Goal: Information Seeking & Learning: Learn about a topic

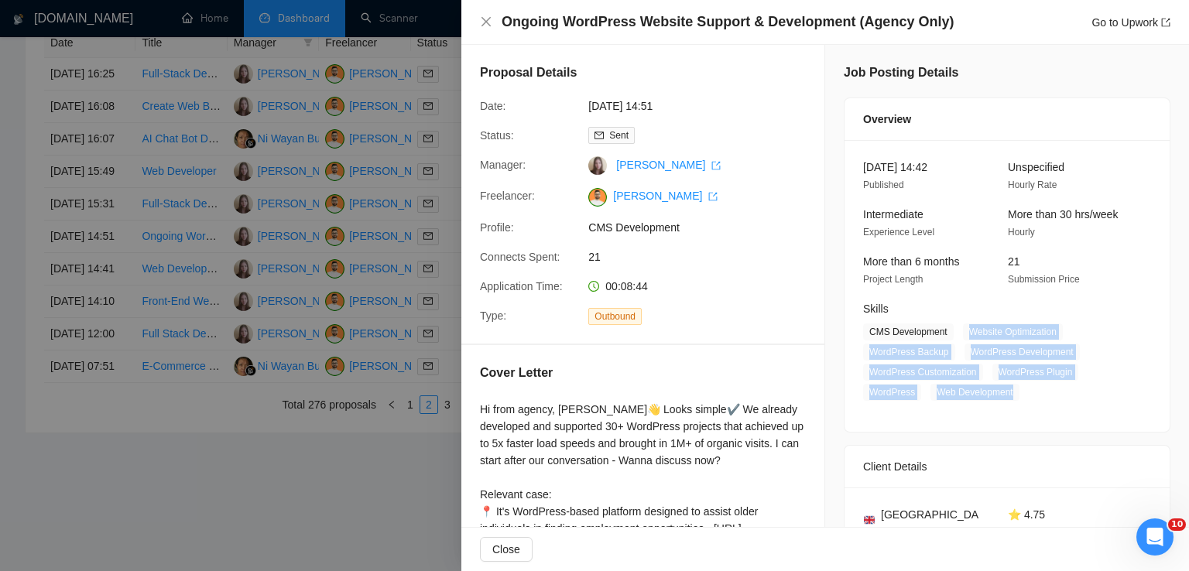
scroll to position [161, 0]
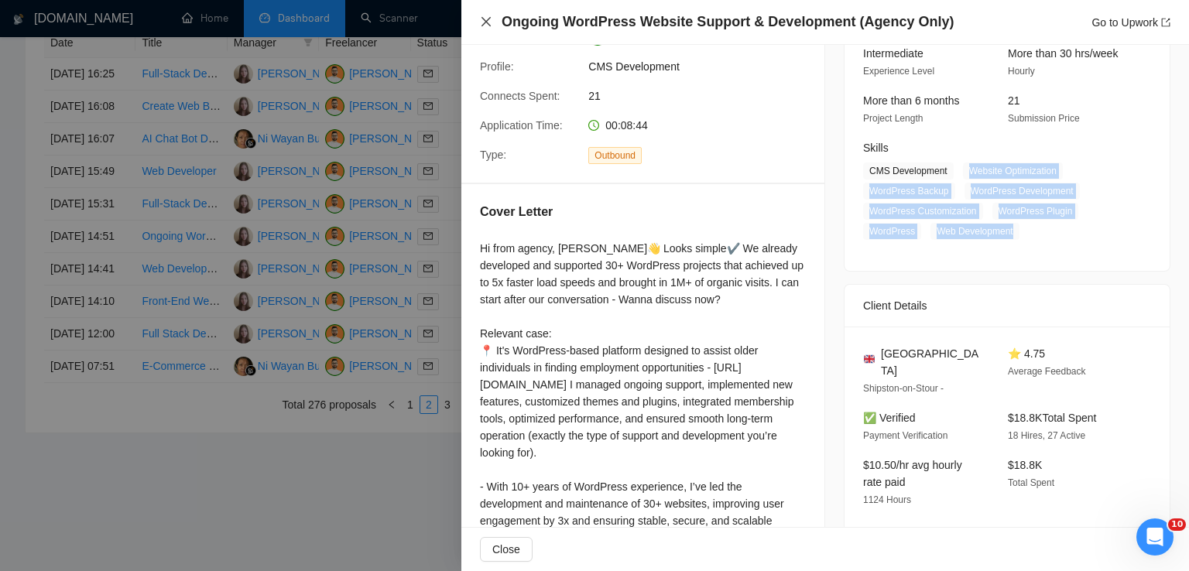
click at [484, 25] on icon "close" at bounding box center [486, 21] width 9 height 9
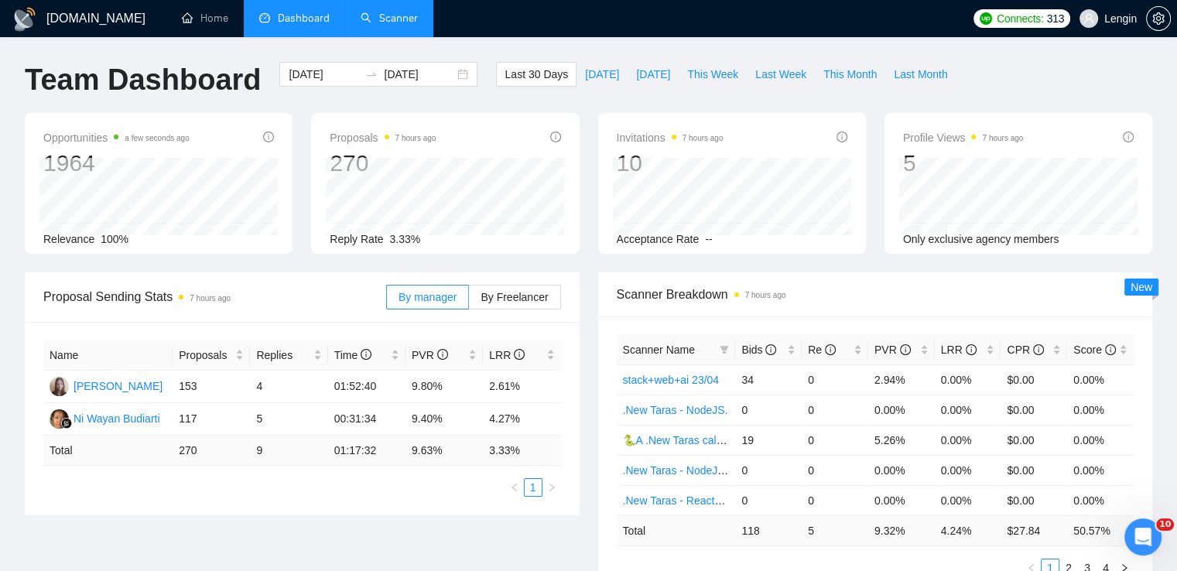
click at [396, 24] on link "Scanner" at bounding box center [389, 18] width 57 height 13
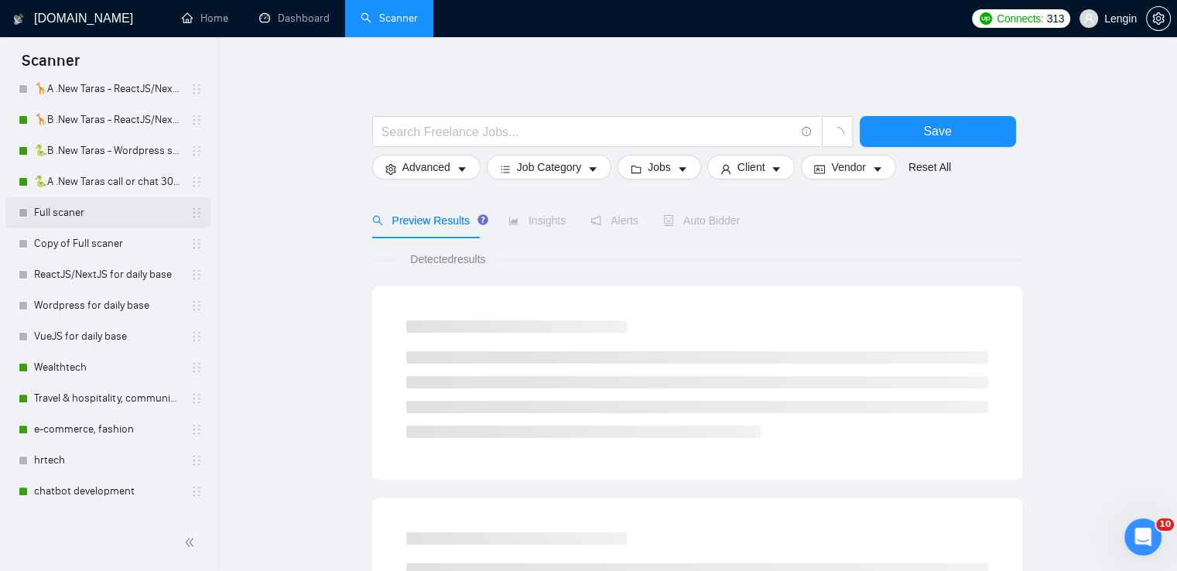
scroll to position [355, 0]
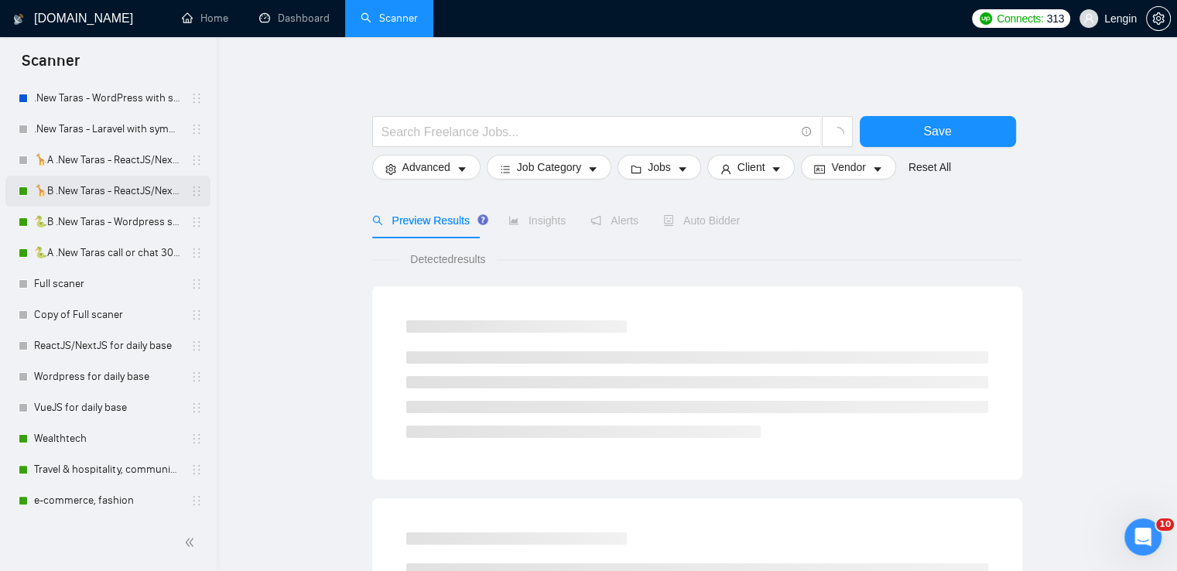
click at [116, 195] on link "🦒B .New Taras - ReactJS/NextJS rel exp 23/04" at bounding box center [107, 191] width 147 height 31
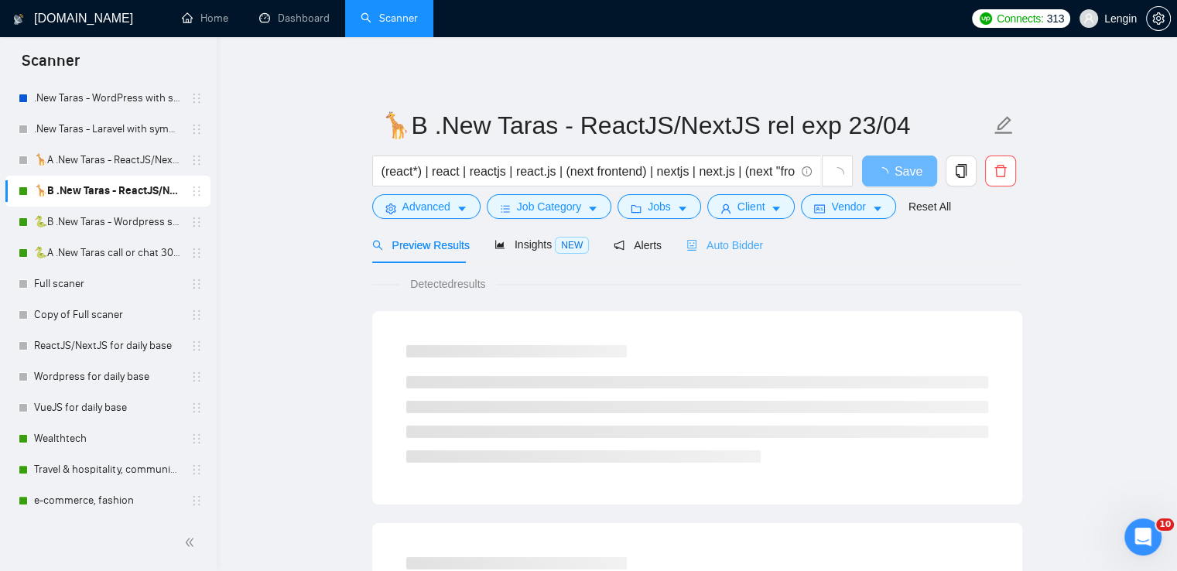
click at [713, 255] on div "Auto Bidder" at bounding box center [725, 245] width 77 height 36
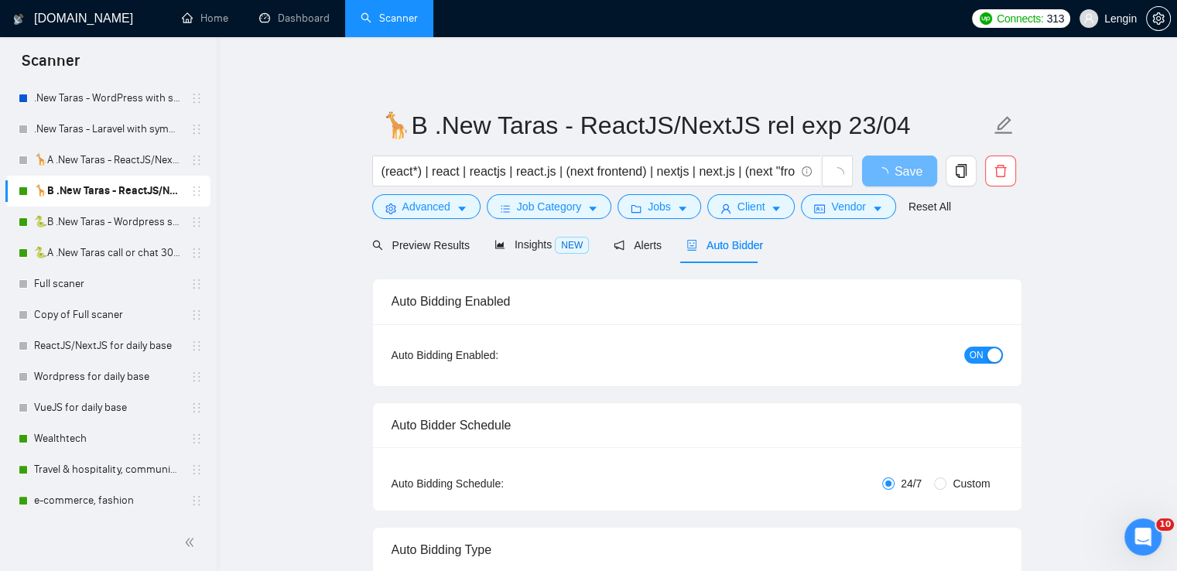
radio input "false"
radio input "true"
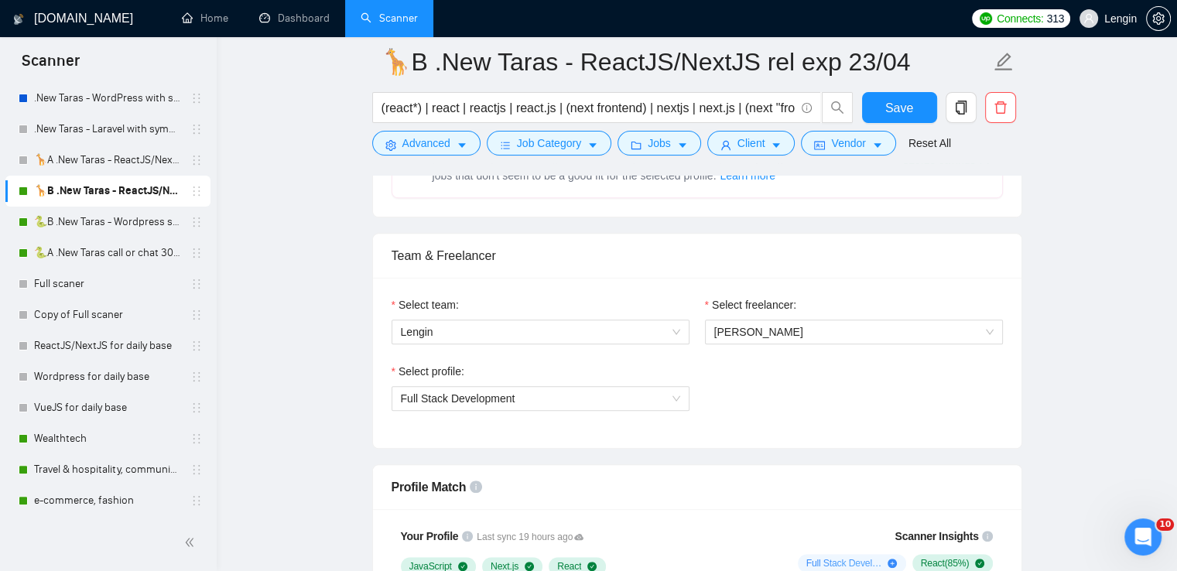
scroll to position [893, 0]
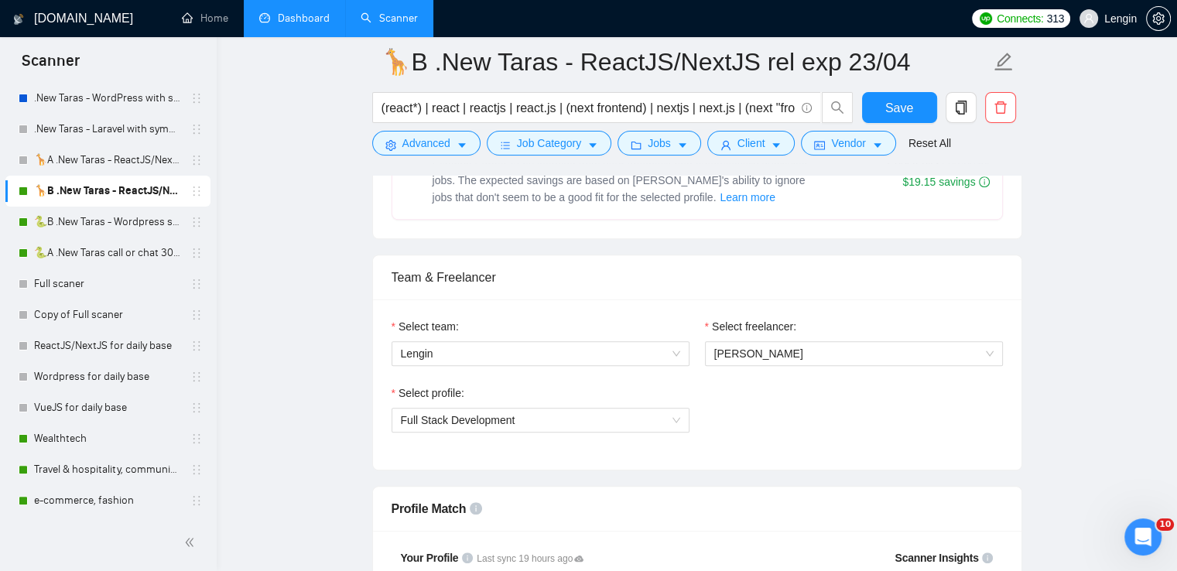
click at [319, 12] on link "Dashboard" at bounding box center [294, 18] width 70 height 13
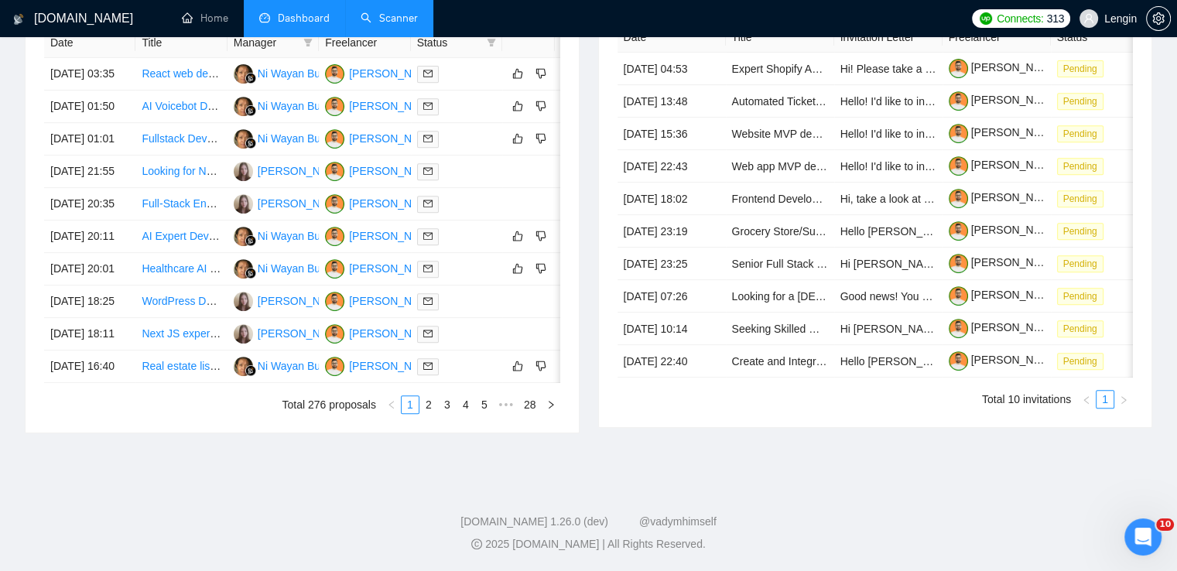
scroll to position [811, 0]
click at [434, 409] on link "2" at bounding box center [428, 404] width 17 height 17
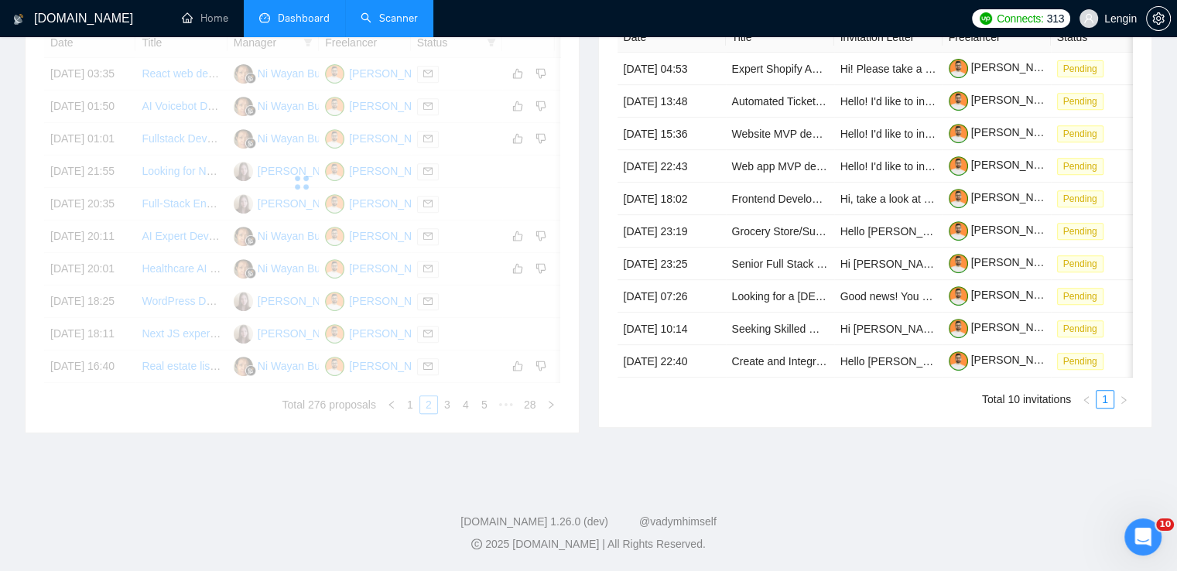
click at [409, 406] on div "Date Title Manager Freelancer Status 02 Sep, 2025 03:35 React web developer for…" at bounding box center [302, 221] width 516 height 386
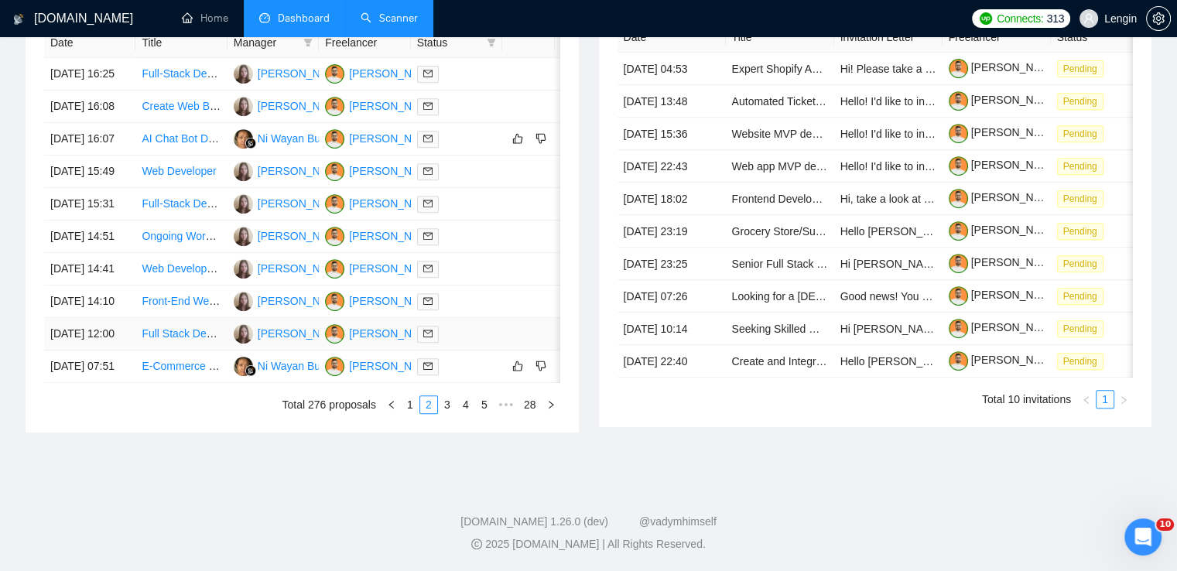
scroll to position [797, 0]
click at [408, 413] on link "1" at bounding box center [410, 404] width 17 height 17
click at [427, 413] on link "2" at bounding box center [428, 404] width 17 height 17
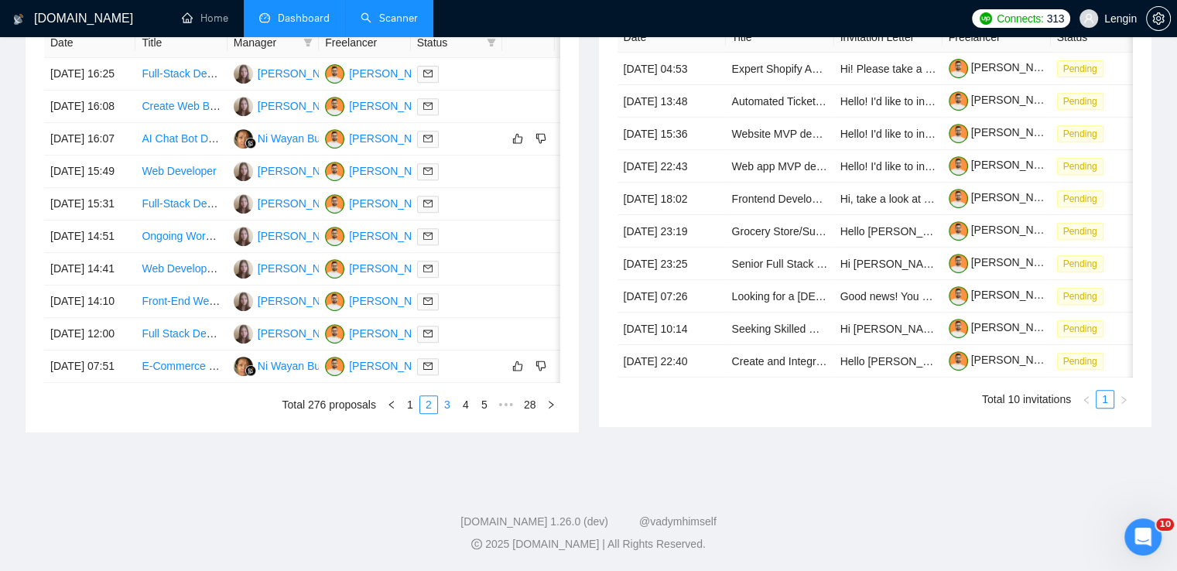
click at [446, 413] on link "3" at bounding box center [447, 404] width 17 height 17
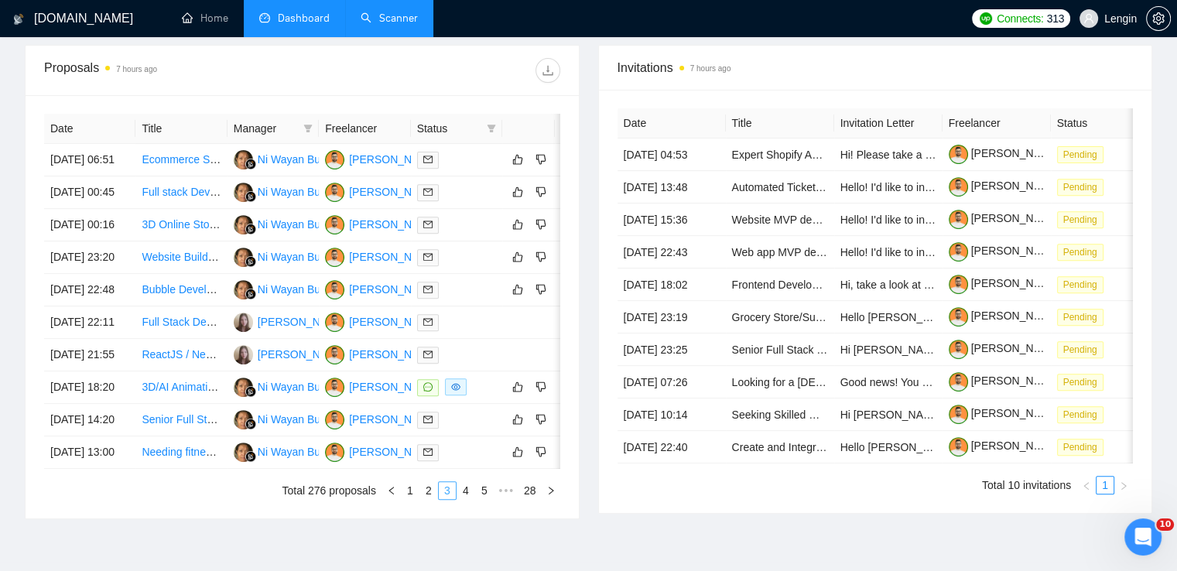
scroll to position [736, 0]
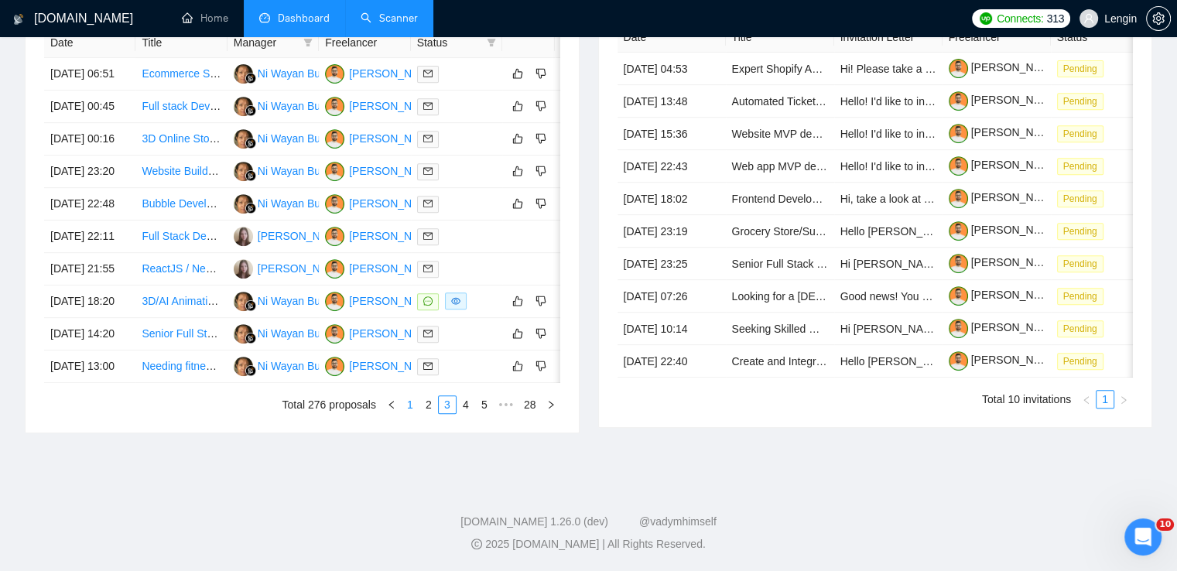
click at [413, 413] on link "1" at bounding box center [410, 404] width 17 height 17
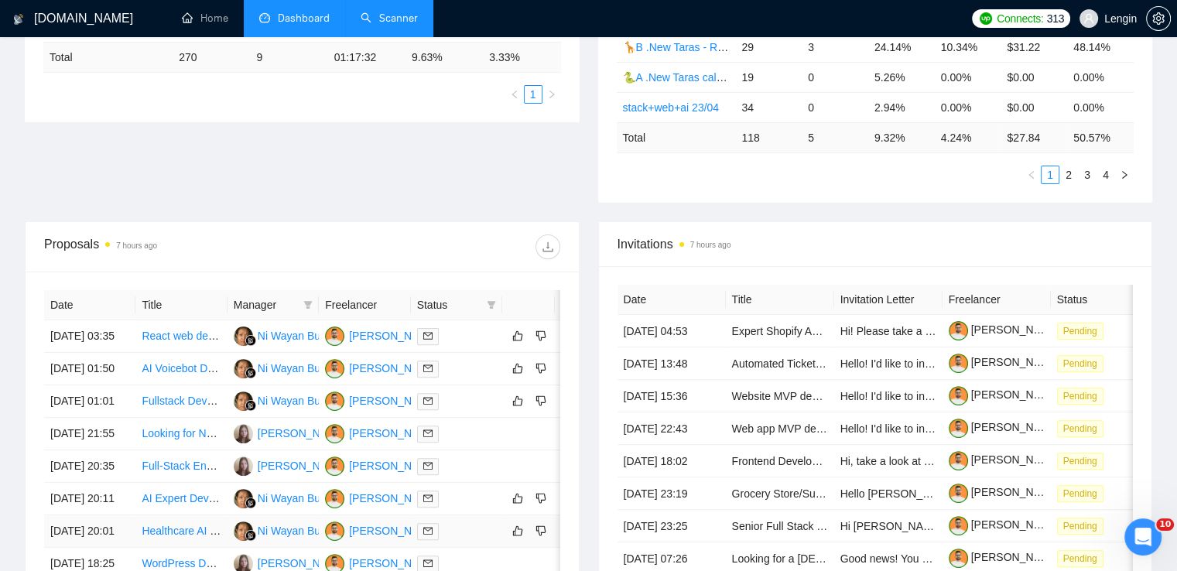
scroll to position [550, 0]
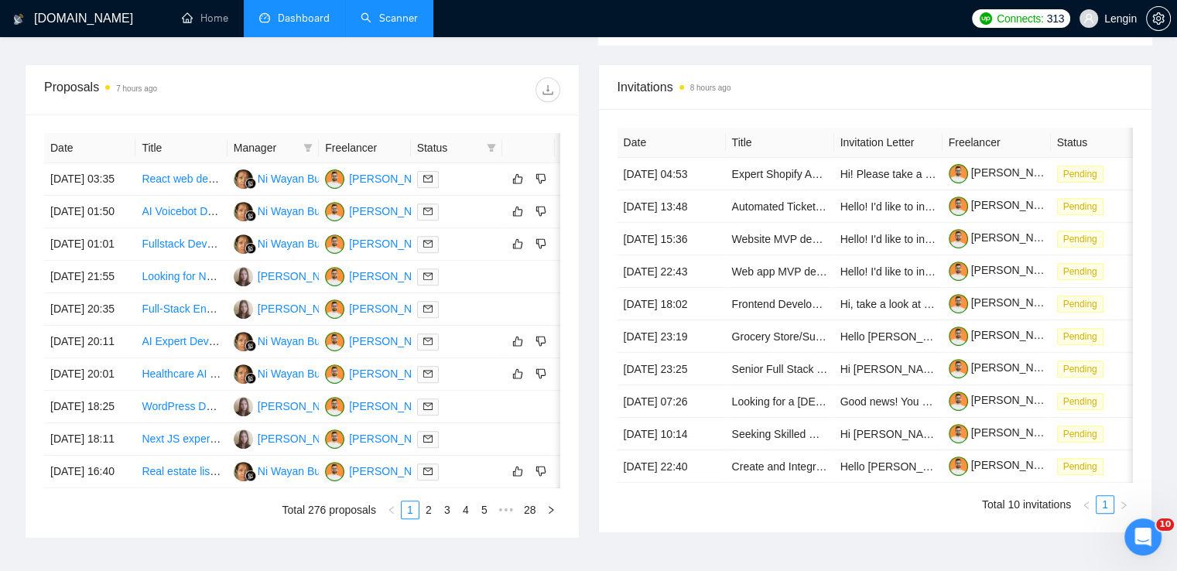
click at [372, 12] on link "Scanner" at bounding box center [389, 18] width 57 height 13
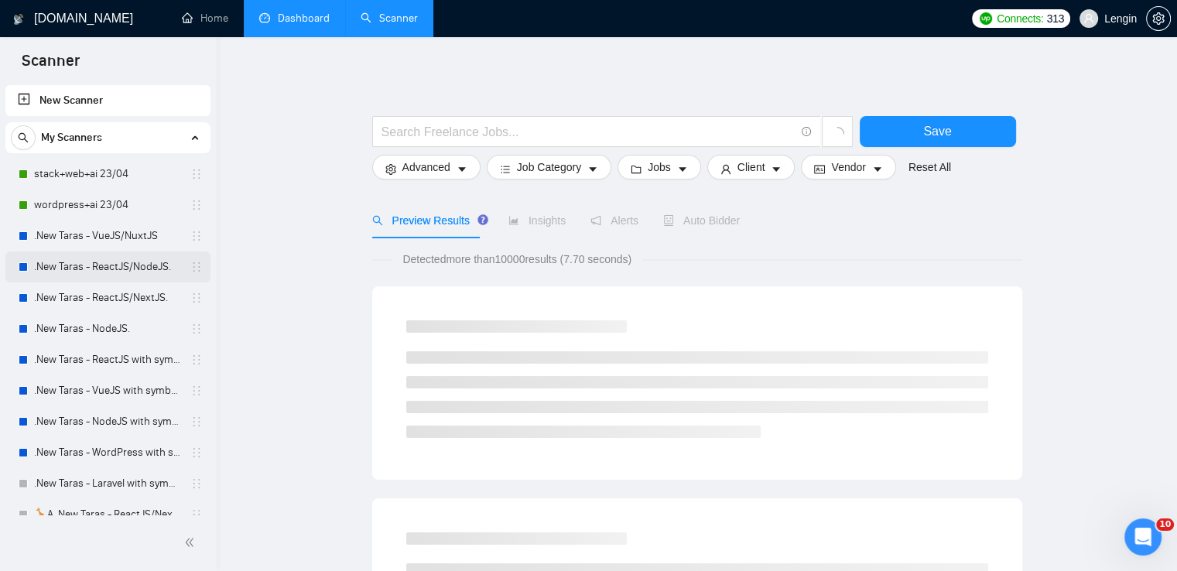
click at [130, 265] on link ".New Taras - ReactJS/NodeJS." at bounding box center [107, 267] width 147 height 31
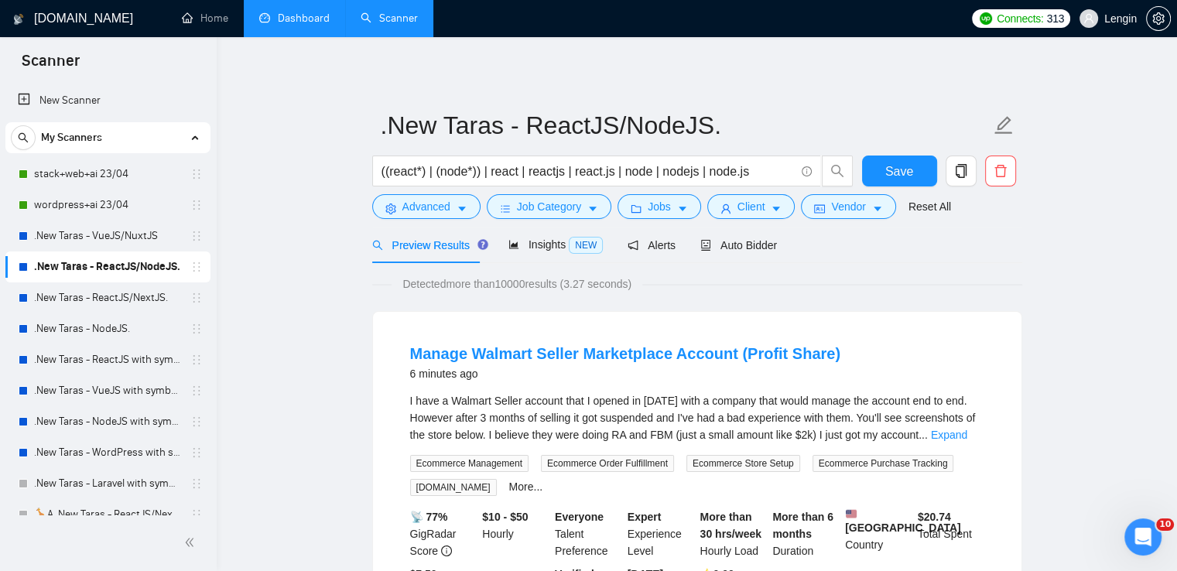
click at [322, 12] on link "Dashboard" at bounding box center [294, 18] width 70 height 13
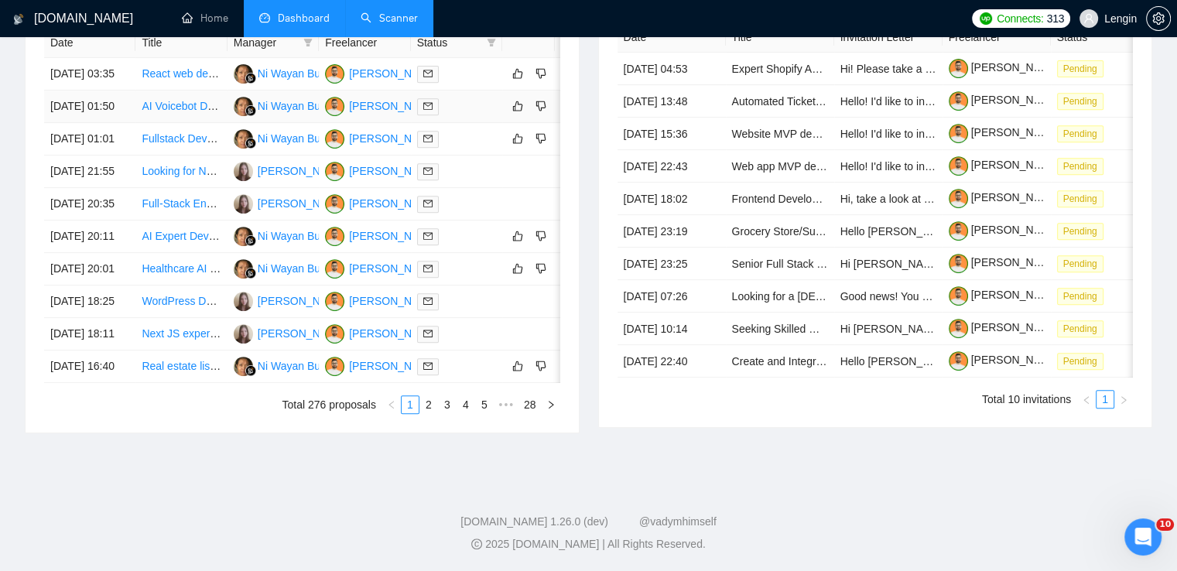
scroll to position [712, 0]
click at [430, 413] on link "2" at bounding box center [428, 404] width 17 height 17
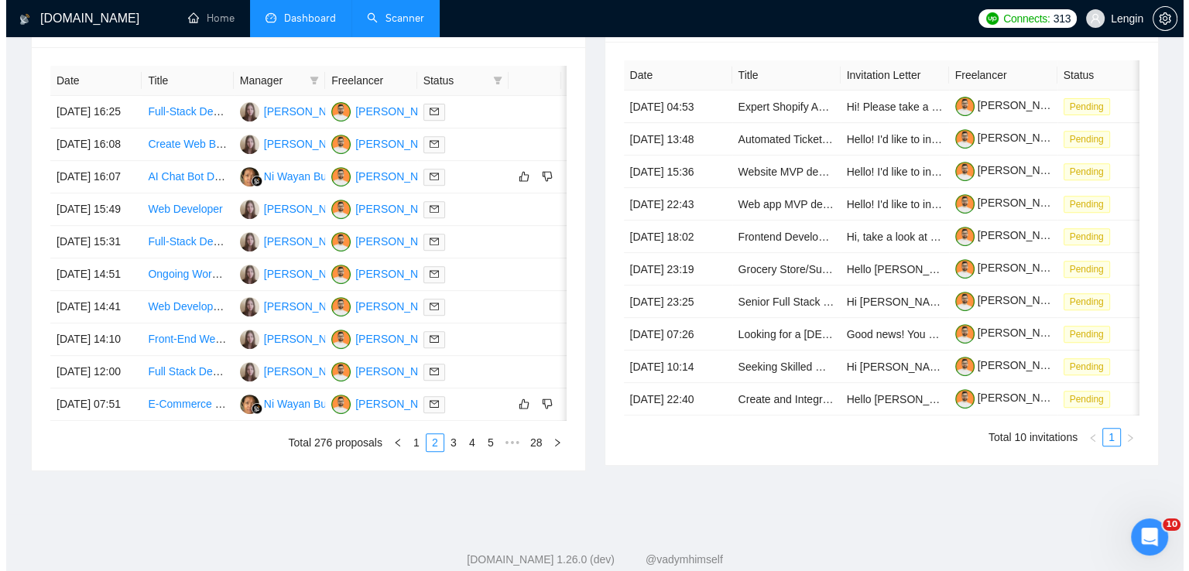
scroll to position [613, 0]
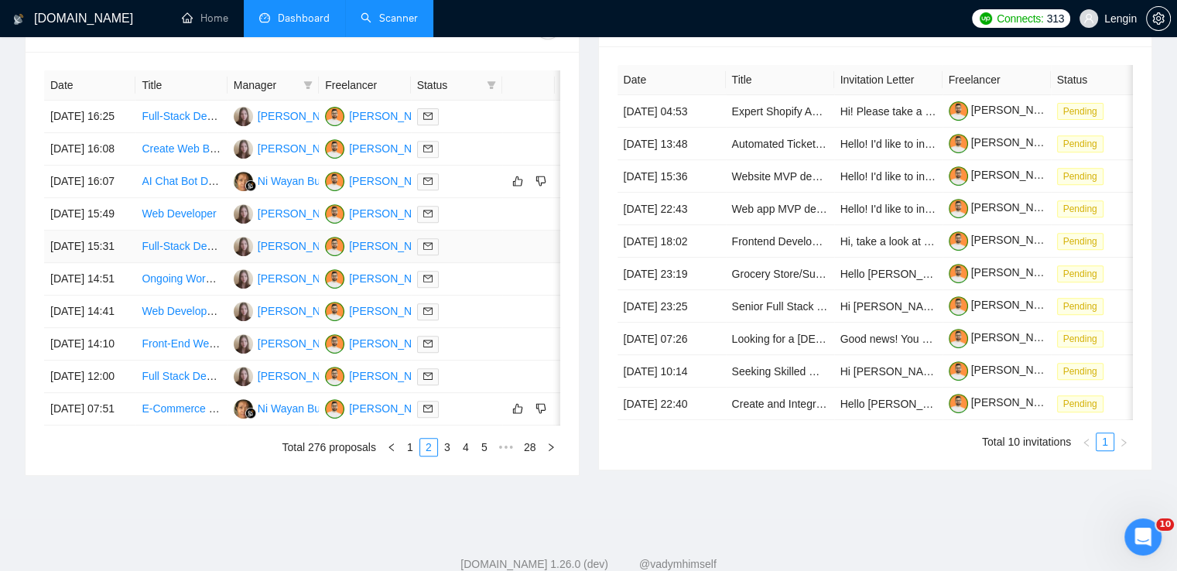
click at [175, 263] on td "Full-Stack Developer with DevOps Expertise Needed" at bounding box center [180, 247] width 91 height 33
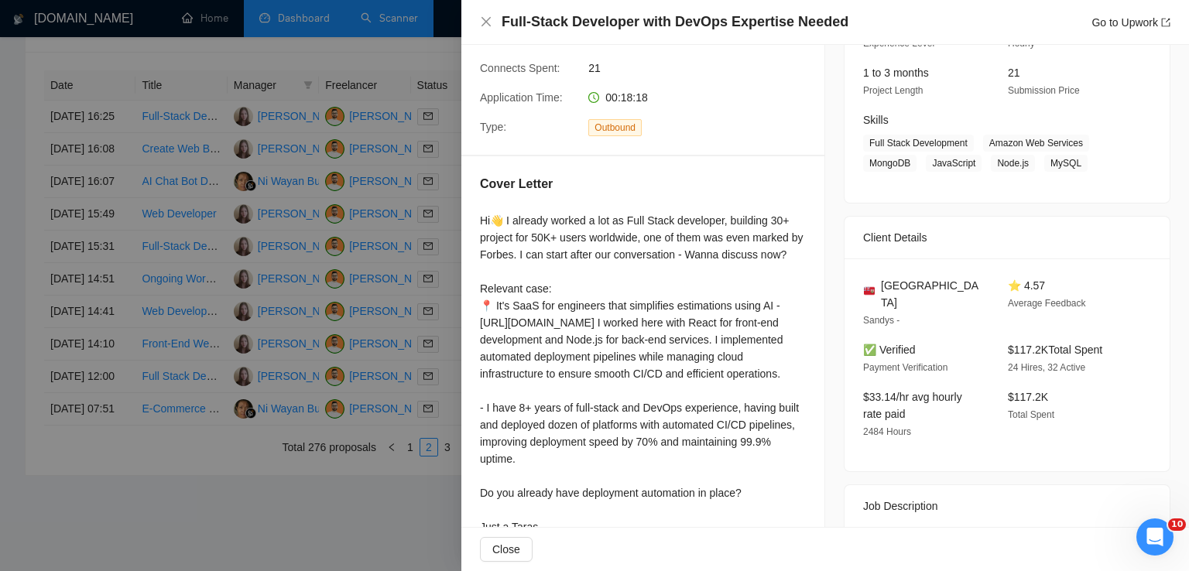
scroll to position [423, 0]
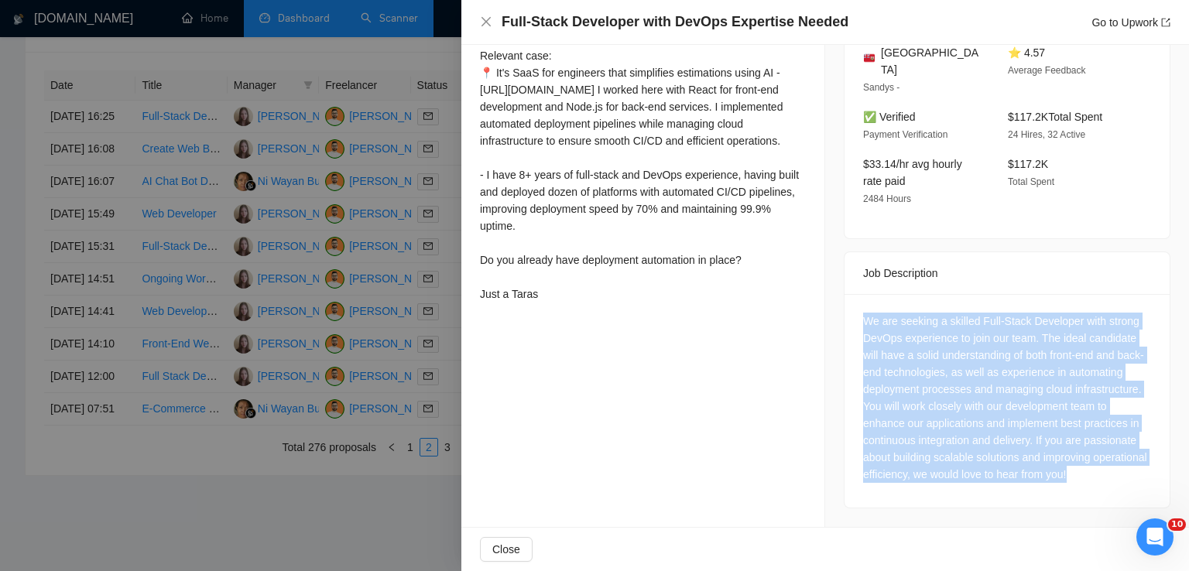
drag, startPoint x: 916, startPoint y: 476, endPoint x: 847, endPoint y: 295, distance: 193.8
click at [847, 295] on div "We are seeking a skilled Full-Stack Developer with strong DevOps experience to …" at bounding box center [1007, 401] width 325 height 214
copy div "We are seeking a skilled Full-Stack Developer with strong DevOps experience to …"
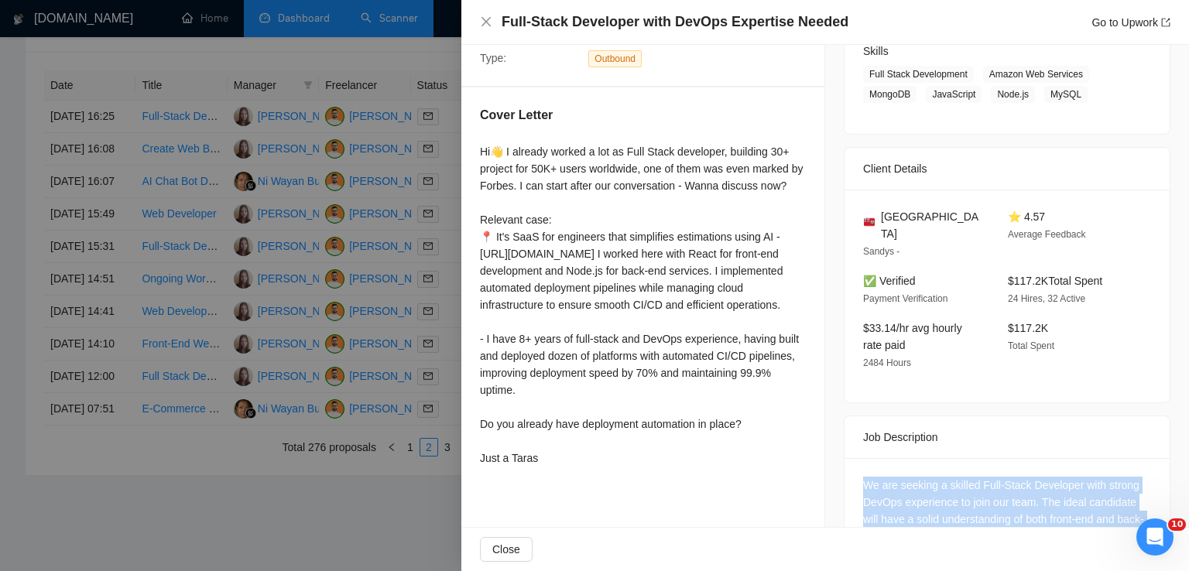
scroll to position [257, 0]
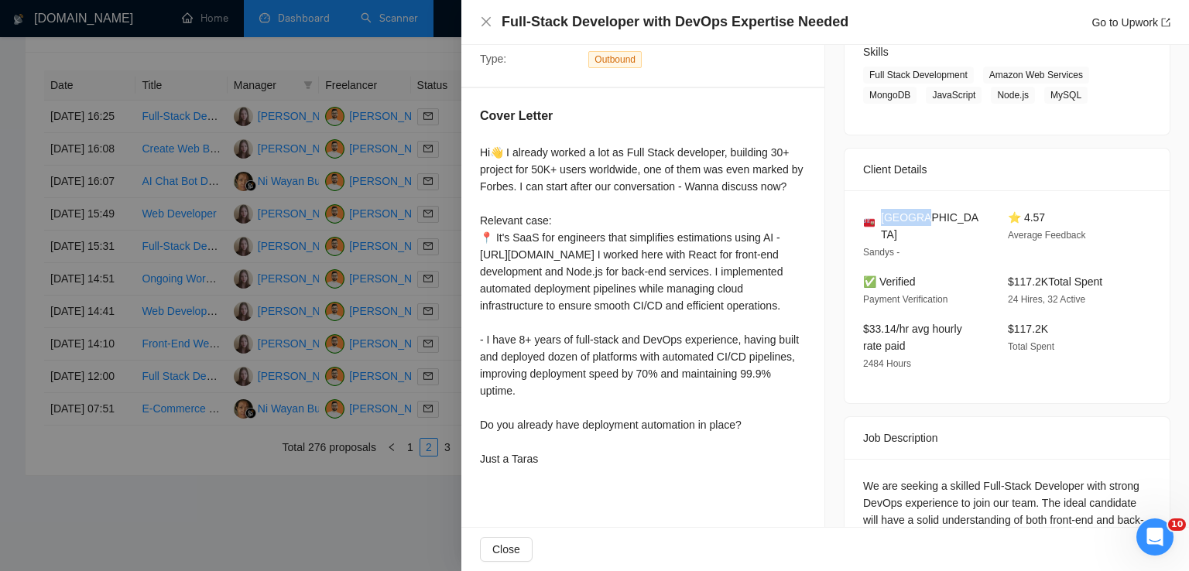
drag, startPoint x: 879, startPoint y: 216, endPoint x: 933, endPoint y: 216, distance: 53.4
click at [933, 216] on div "Bermuda" at bounding box center [923, 226] width 120 height 34
copy span "Bermuda"
drag, startPoint x: 981, startPoint y: 76, endPoint x: 1091, endPoint y: 105, distance: 113.6
click at [1091, 105] on div "01 Sep, 2025 15:13 Published $15 - $35 Hourly Rate Intermediate Experience Leve…" at bounding box center [1007, 9] width 325 height 252
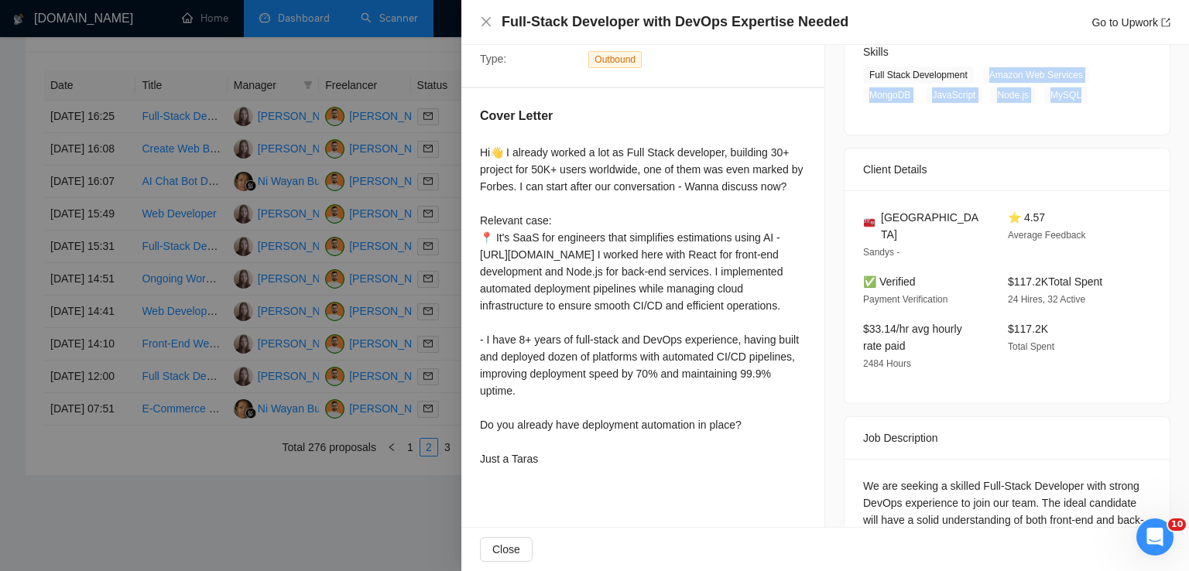
copy span "Amazon Web Services MongoDB JavaScript Node.js MySQL"
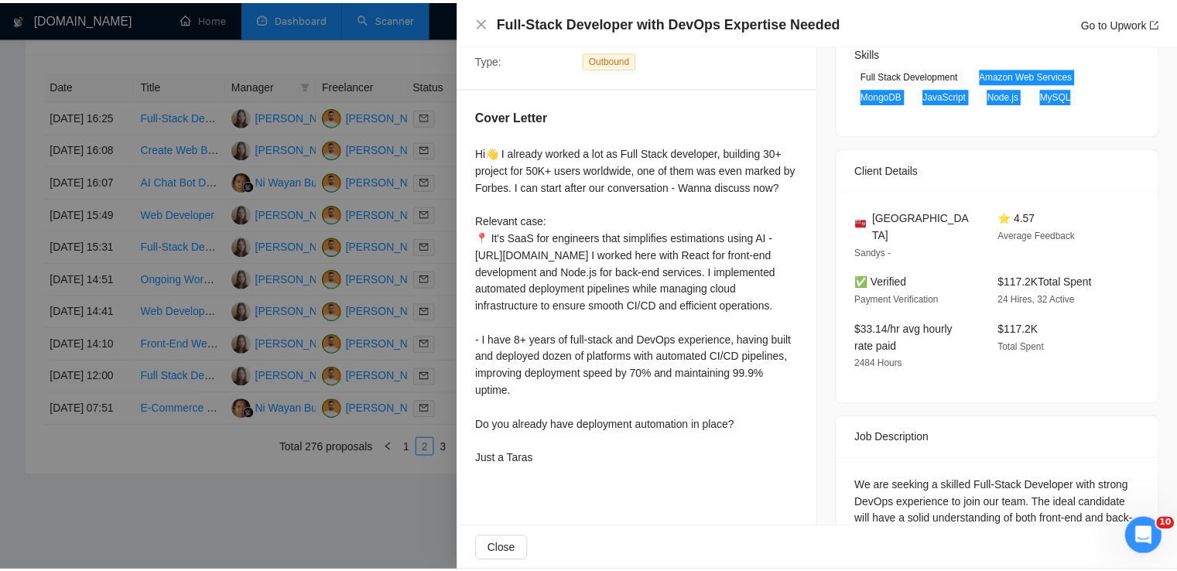
scroll to position [0, 0]
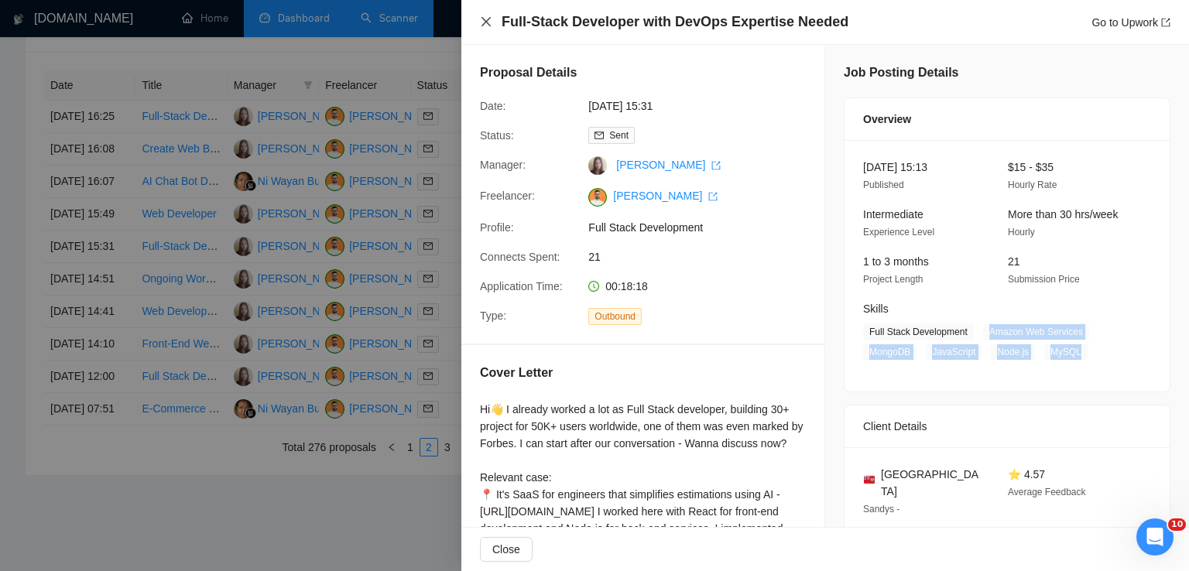
click at [484, 20] on icon "close" at bounding box center [486, 21] width 9 height 9
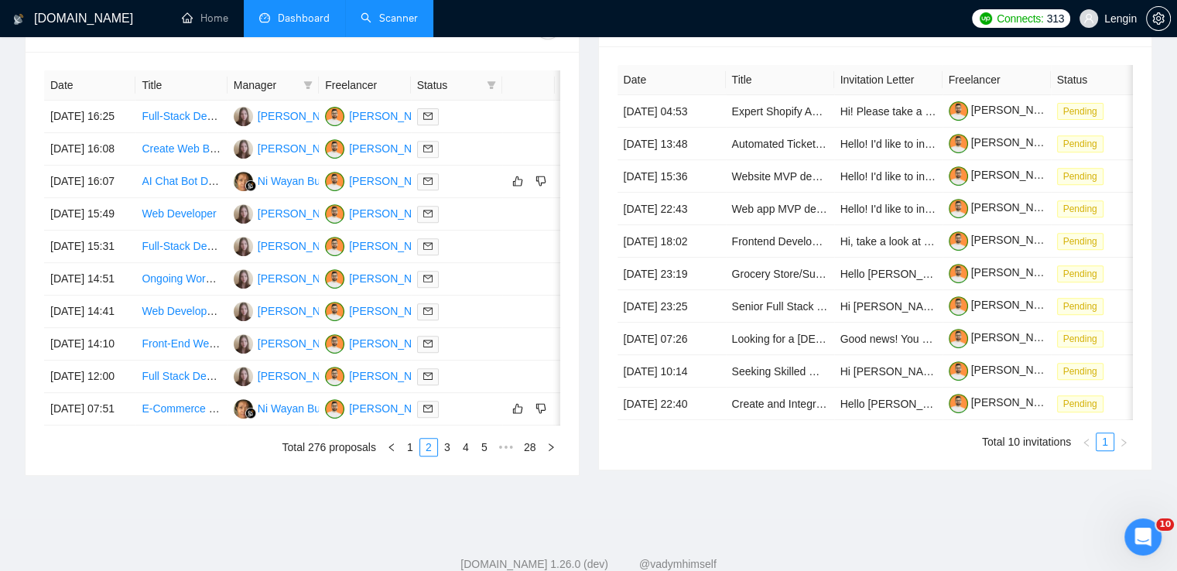
click at [397, 23] on link "Scanner" at bounding box center [389, 18] width 57 height 13
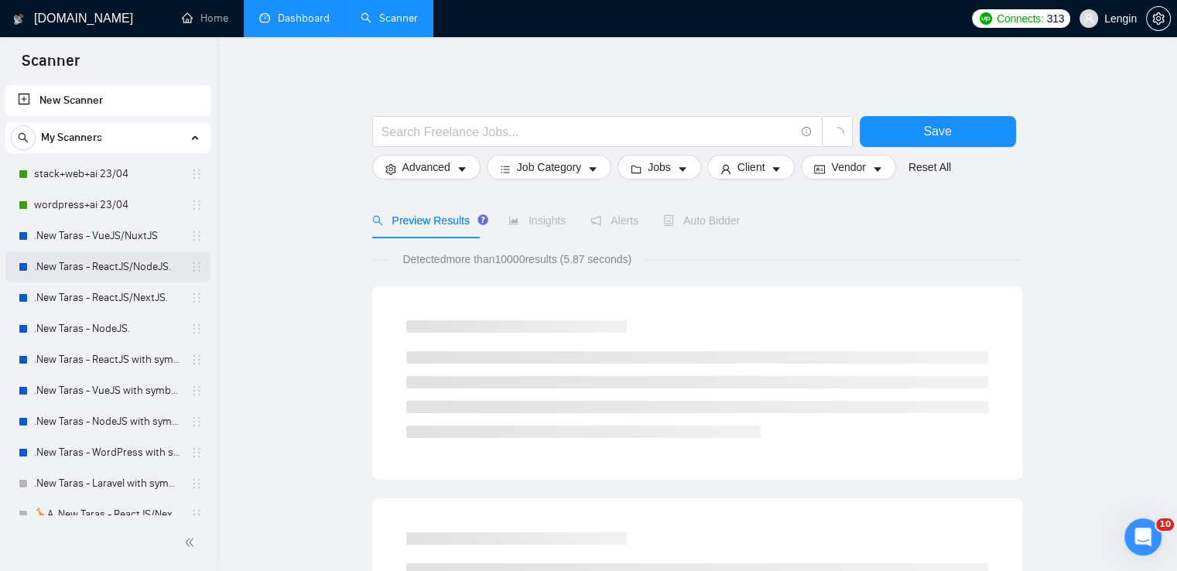
click at [99, 264] on link ".New Taras - ReactJS/NodeJS." at bounding box center [107, 267] width 147 height 31
